Goal: Task Accomplishment & Management: Complete application form

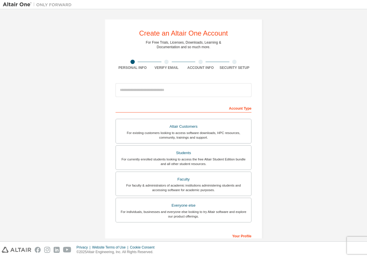
click at [183, 155] on div "Students" at bounding box center [183, 153] width 128 height 8
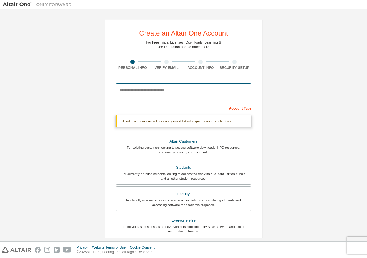
click at [174, 91] on input "email" at bounding box center [184, 90] width 136 height 14
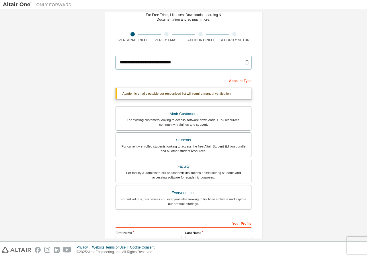
scroll to position [93, 0]
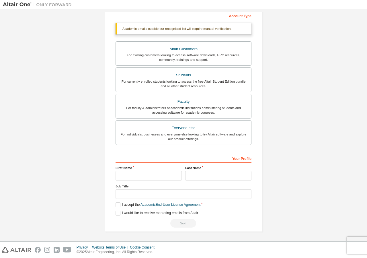
type input "**********"
click at [147, 176] on input "text" at bounding box center [149, 175] width 66 height 9
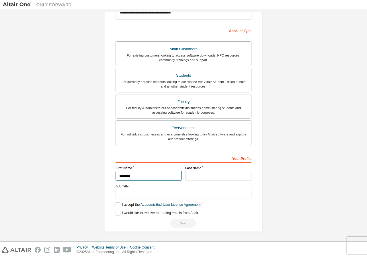
type input "********"
type input "*********"
click at [116, 206] on label "I accept the Academic End-User License Agreement" at bounding box center [158, 204] width 85 height 5
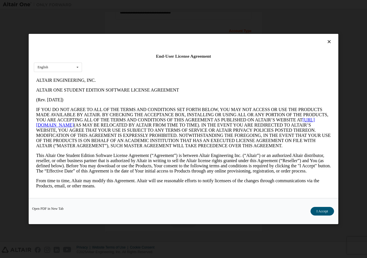
scroll to position [0, 0]
click at [329, 212] on button "I Accept" at bounding box center [322, 211] width 24 height 9
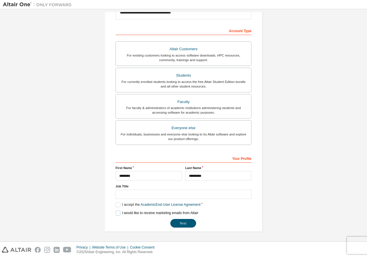
click at [118, 212] on label "I would like to receive marketing emails from Altair" at bounding box center [157, 212] width 83 height 5
click at [175, 223] on button "Next" at bounding box center [183, 223] width 26 height 9
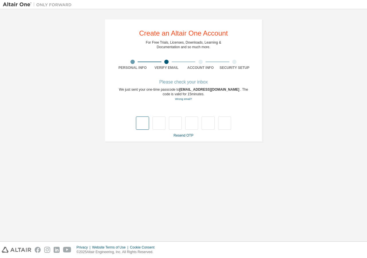
click at [142, 124] on input "text" at bounding box center [142, 122] width 13 height 13
type input "*"
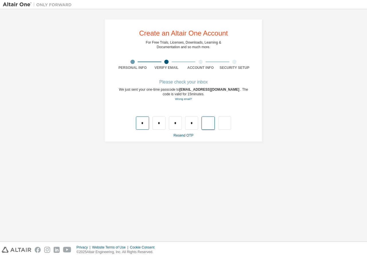
type input "*"
click at [142, 124] on input "text" at bounding box center [142, 122] width 13 height 13
type input "*"
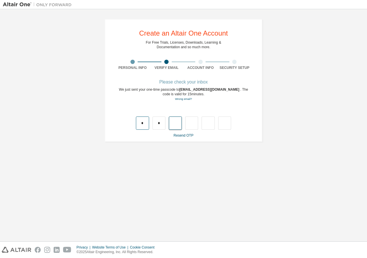
type input "*"
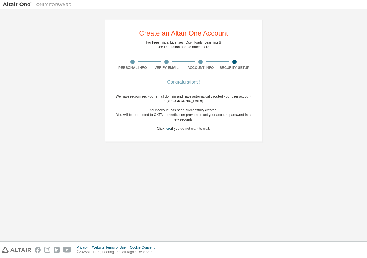
click at [213, 126] on div "We have recognised your email domain and have automatically routed your user ac…" at bounding box center [184, 112] width 136 height 37
click at [204, 130] on div "We have recognised your email domain and have automatically routed your user ac…" at bounding box center [184, 112] width 136 height 37
